Goal: Task Accomplishment & Management: Use online tool/utility

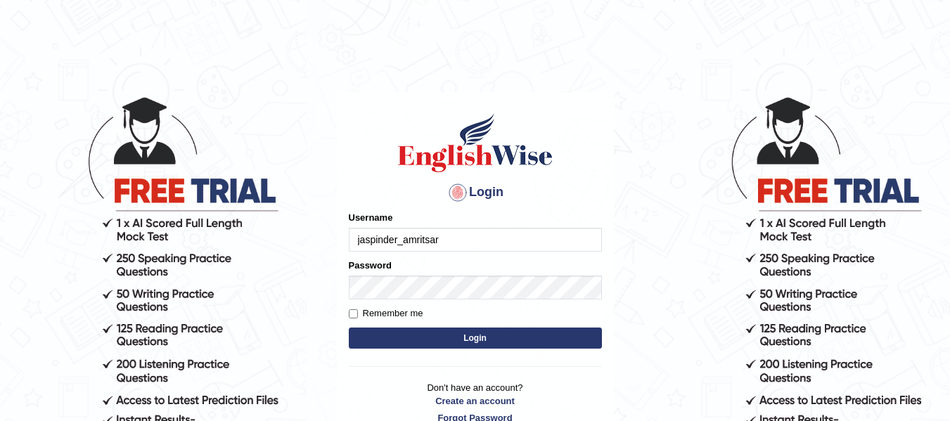
click at [461, 338] on button "Login" at bounding box center [475, 338] width 253 height 21
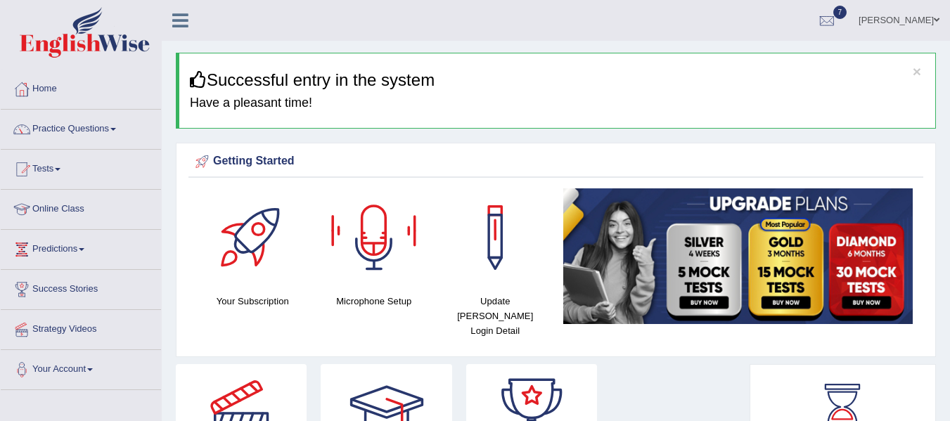
click at [371, 255] on div at bounding box center [374, 237] width 98 height 98
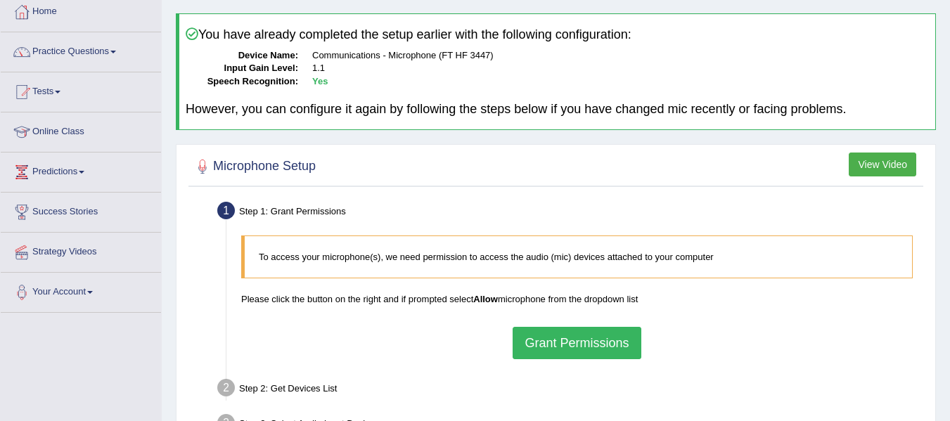
scroll to position [141, 0]
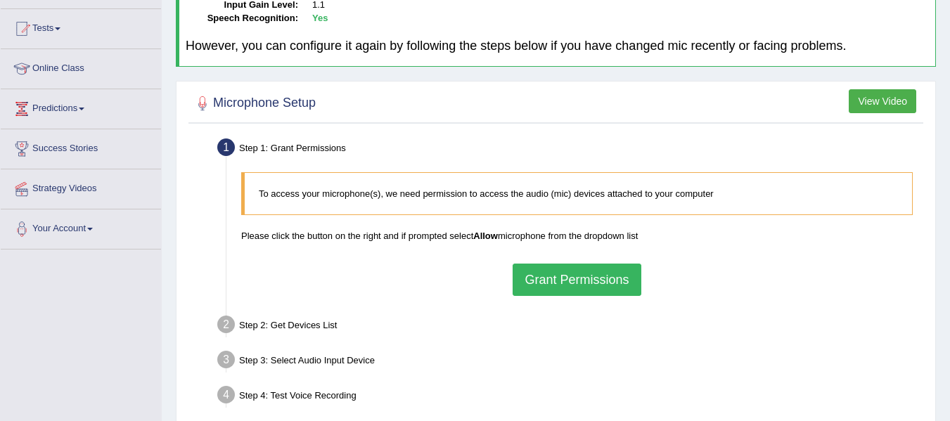
click at [576, 274] on button "Grant Permissions" at bounding box center [577, 280] width 128 height 32
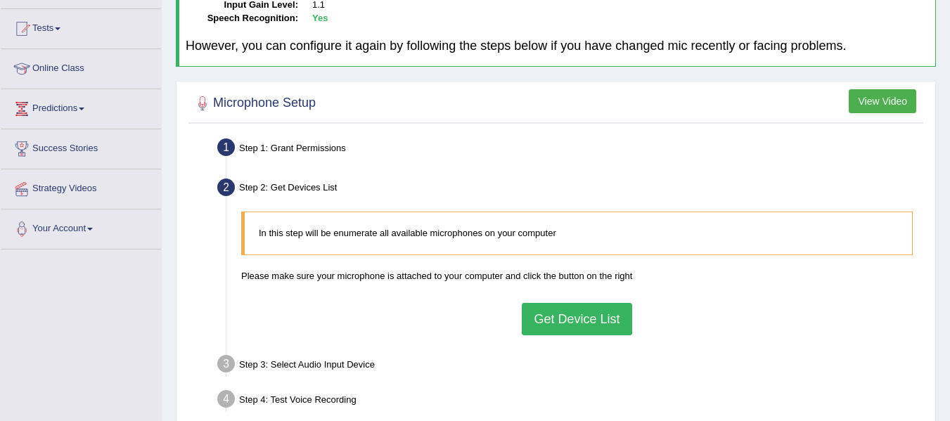
click at [578, 316] on button "Get Device List" at bounding box center [577, 319] width 110 height 32
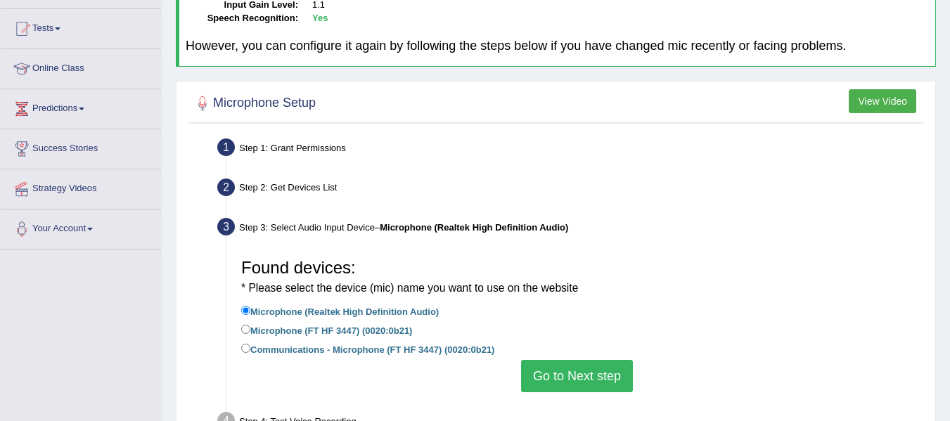
click at [260, 330] on label "Microphone (FT HF 3447) (0020:0b21)" at bounding box center [326, 329] width 171 height 15
click at [250, 330] on input "Microphone (FT HF 3447) (0020:0b21)" at bounding box center [245, 329] width 9 height 9
radio input "true"
click at [290, 356] on label "Communications - Microphone (FT HF 3447) (0020:0b21)" at bounding box center [367, 348] width 253 height 15
click at [250, 353] on input "Communications - Microphone (FT HF 3447) (0020:0b21)" at bounding box center [245, 348] width 9 height 9
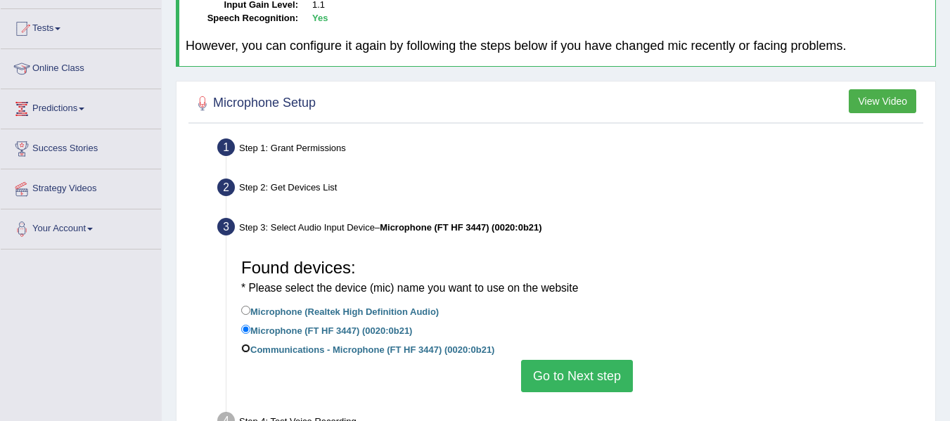
radio input "true"
click at [591, 380] on button "Go to Next step" at bounding box center [577, 376] width 112 height 32
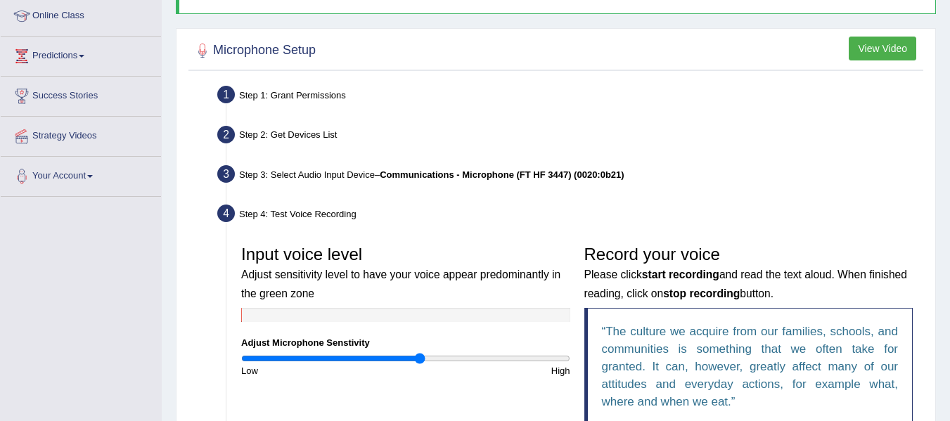
scroll to position [281, 0]
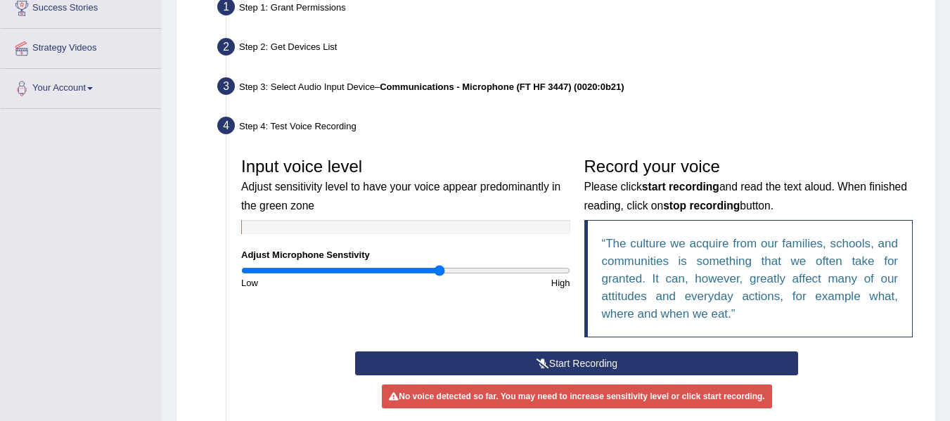
type input "1.22"
click at [438, 271] on input "range" at bounding box center [405, 270] width 329 height 11
click at [482, 355] on button "Start Recording" at bounding box center [576, 364] width 443 height 24
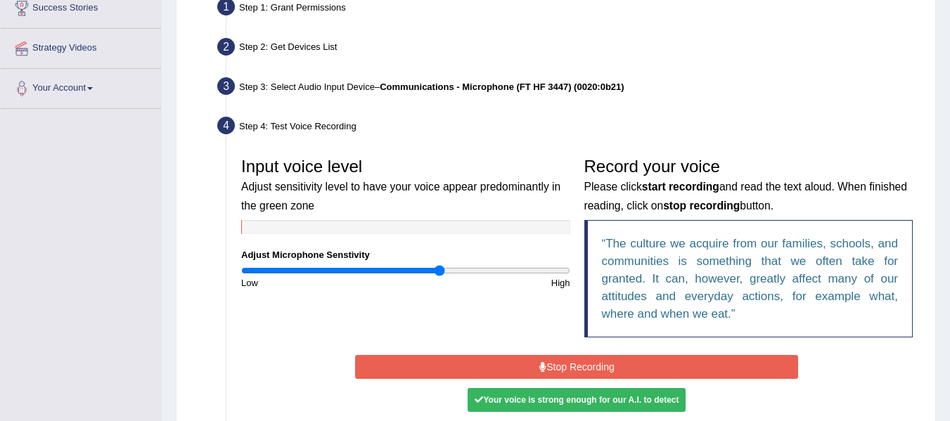
click at [482, 355] on button "Stop Recording" at bounding box center [576, 367] width 443 height 24
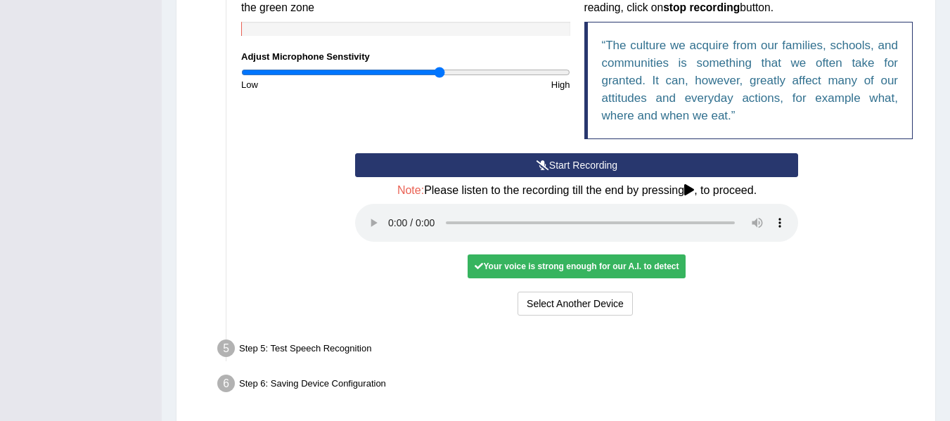
scroll to position [492, 0]
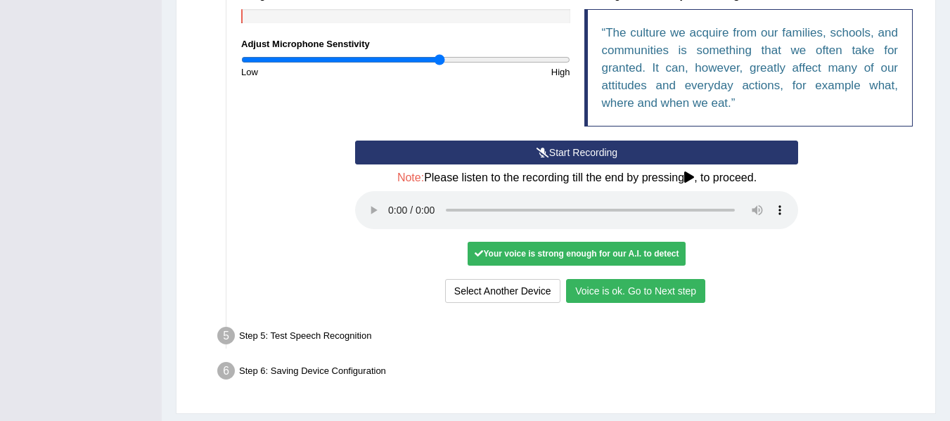
click at [592, 296] on button "Voice is ok. Go to Next step" at bounding box center [635, 291] width 139 height 24
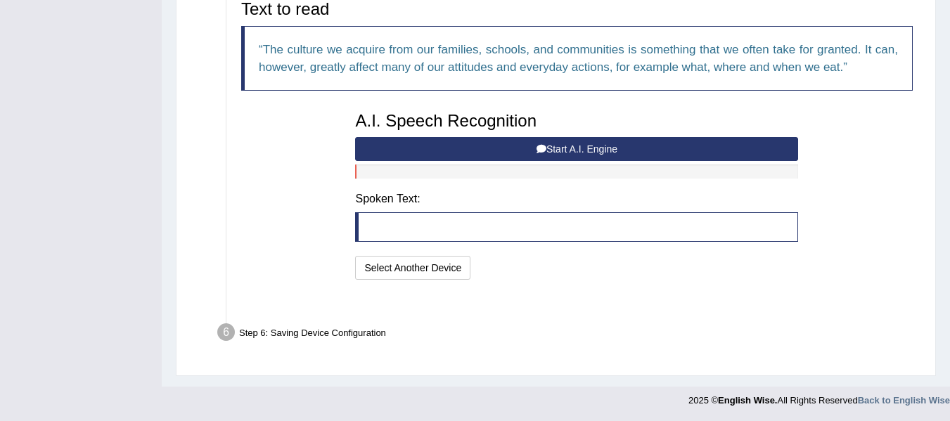
scroll to position [459, 0]
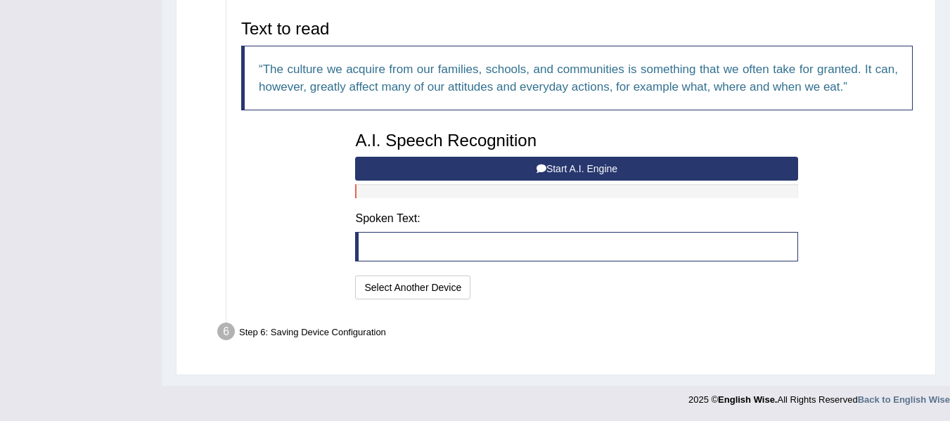
click at [534, 169] on button "Start A.I. Engine" at bounding box center [576, 169] width 443 height 24
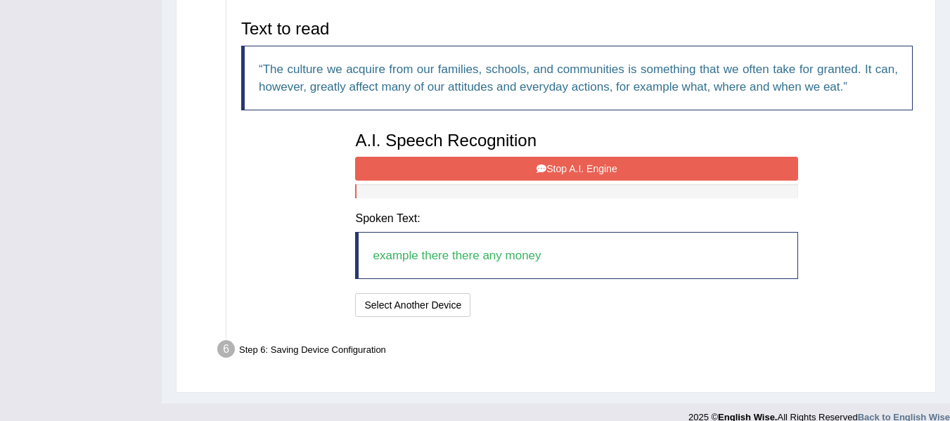
click at [538, 167] on icon at bounding box center [542, 169] width 10 height 10
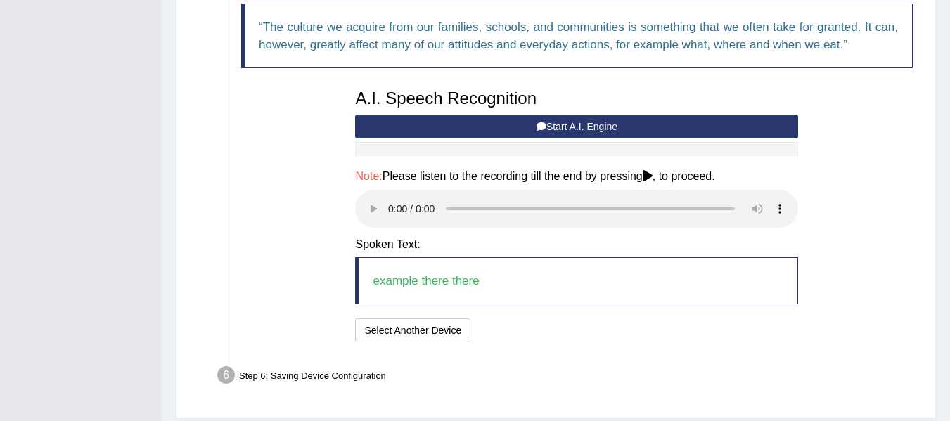
scroll to position [544, 0]
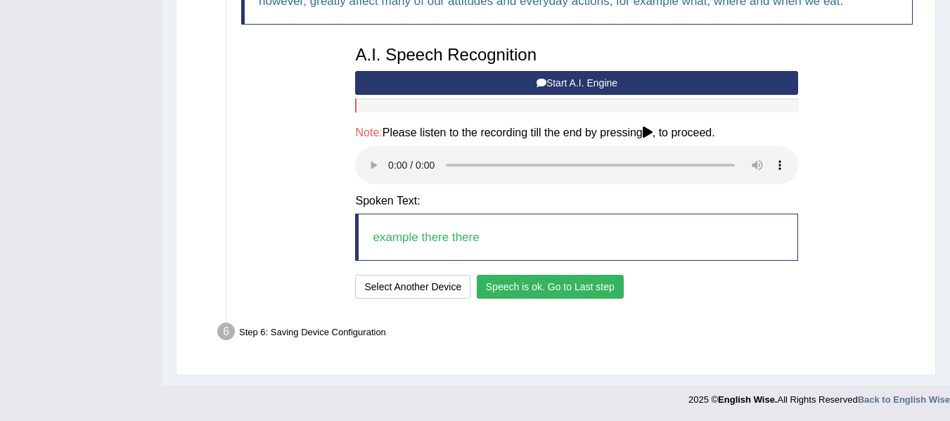
click at [506, 286] on button "Speech is ok. Go to Last step" at bounding box center [550, 287] width 147 height 24
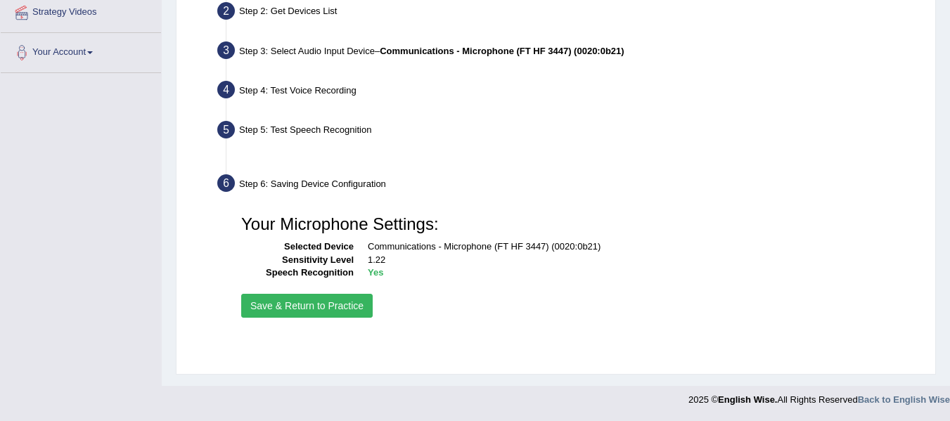
scroll to position [317, 0]
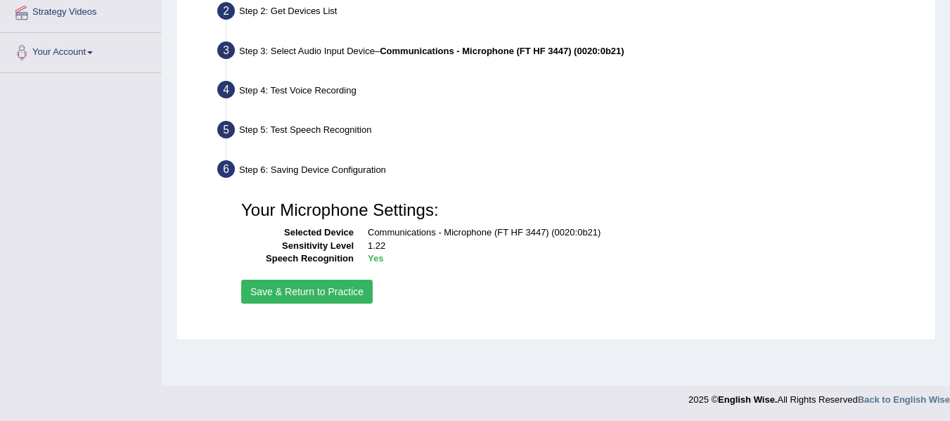
click at [300, 287] on button "Save & Return to Practice" at bounding box center [307, 292] width 132 height 24
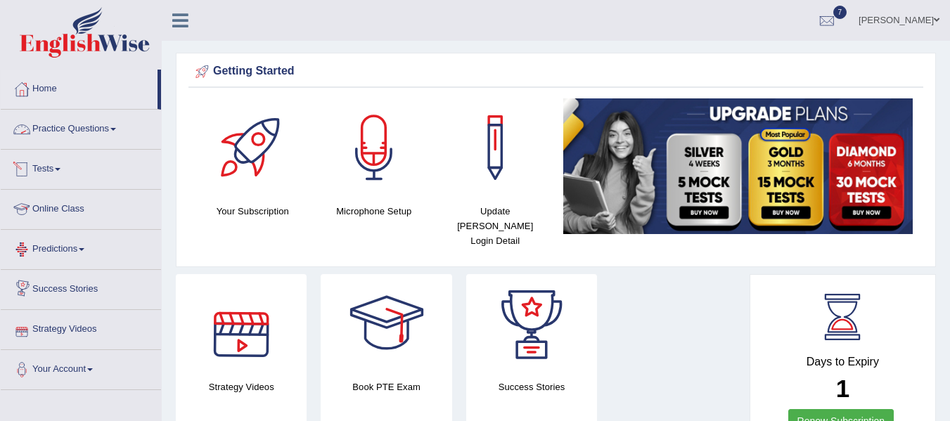
click at [98, 127] on link "Practice Questions" at bounding box center [81, 127] width 160 height 35
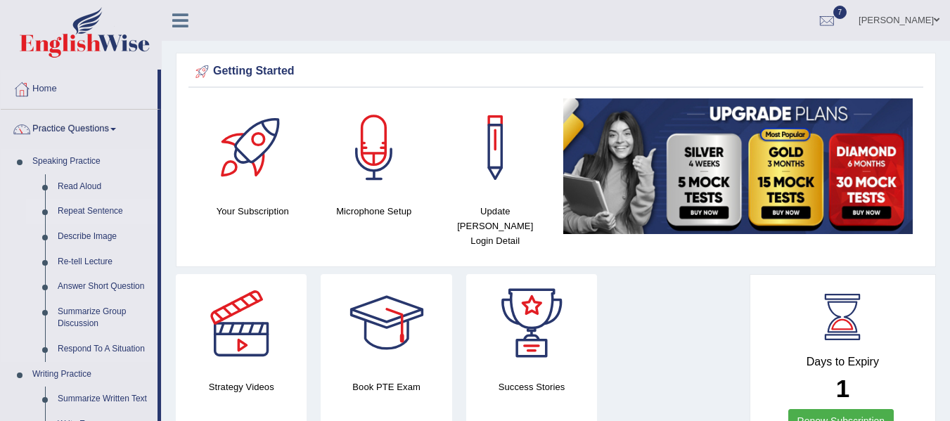
click at [90, 210] on link "Repeat Sentence" at bounding box center [104, 211] width 106 height 25
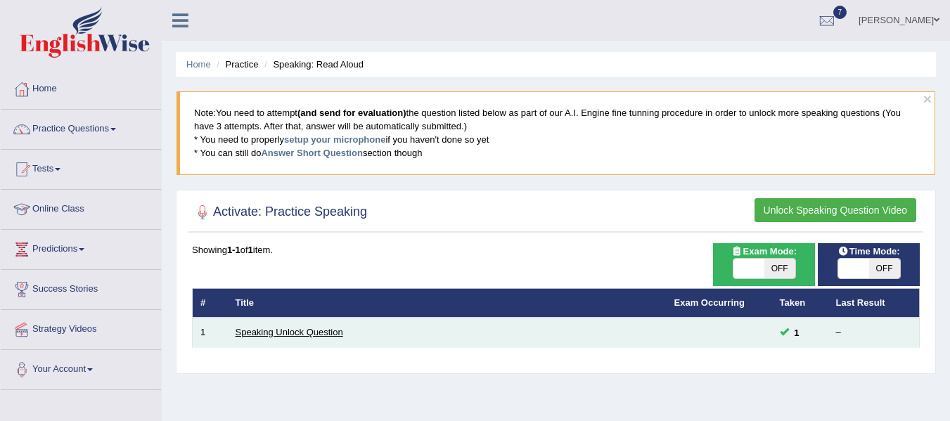
click at [335, 333] on link "Speaking Unlock Question" at bounding box center [290, 332] width 108 height 11
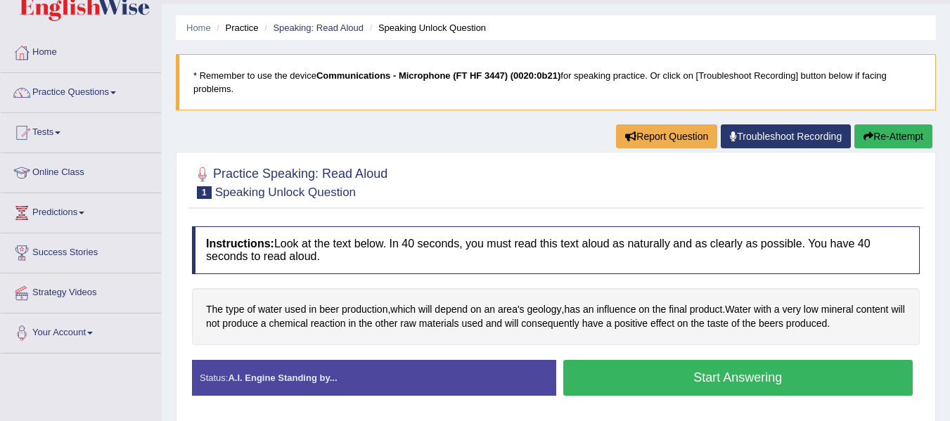
scroll to position [70, 0]
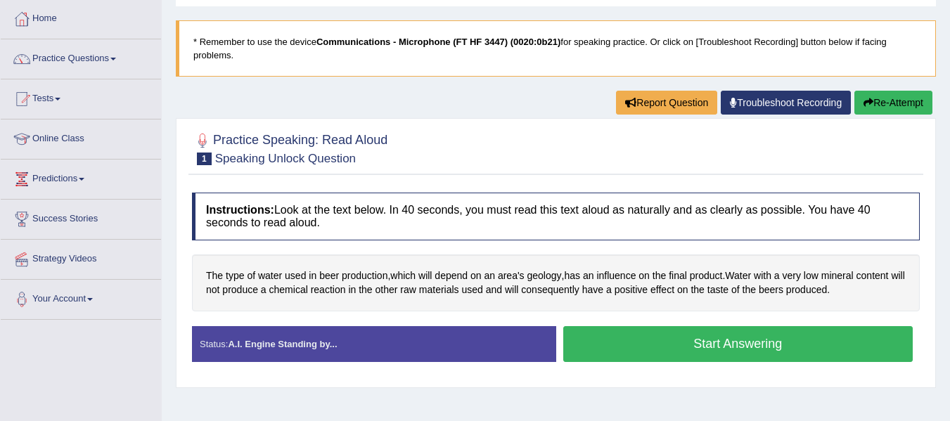
click at [711, 345] on button "Start Answering" at bounding box center [738, 344] width 350 height 36
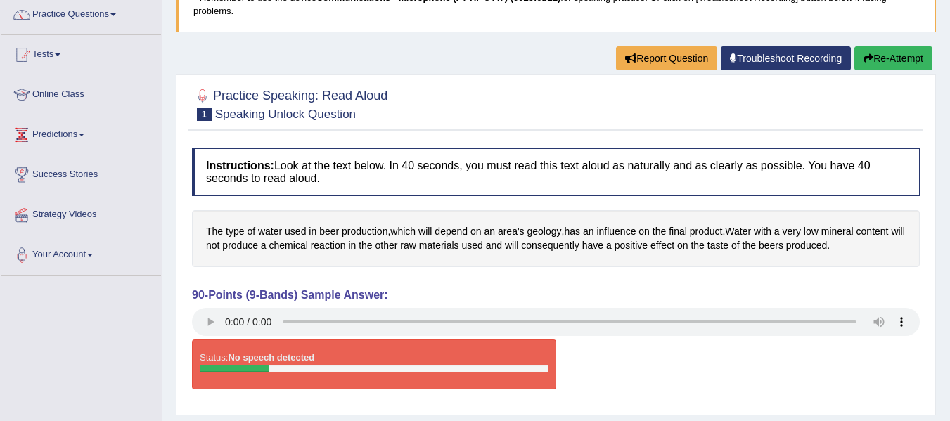
scroll to position [0, 0]
